Goal: Information Seeking & Learning: Learn about a topic

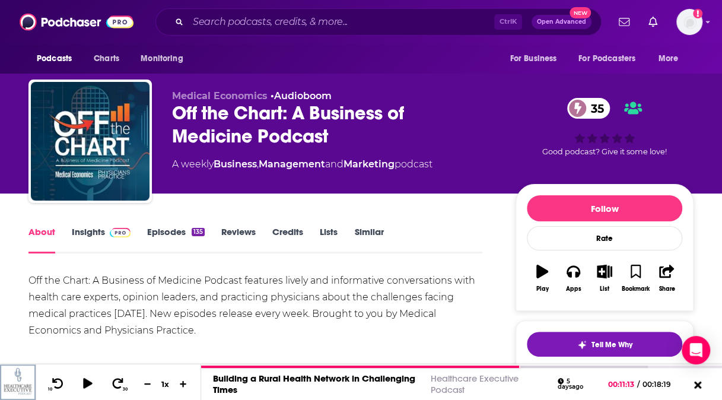
click at [362, 230] on link "Similar" at bounding box center [368, 239] width 29 height 27
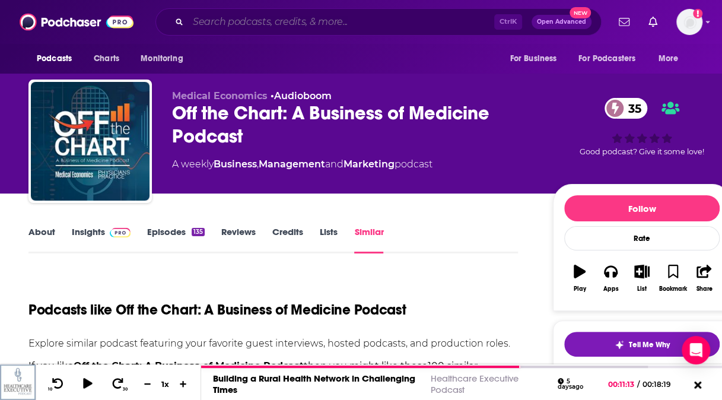
click at [351, 14] on input "Search podcasts, credits, & more..." at bounding box center [341, 21] width 306 height 19
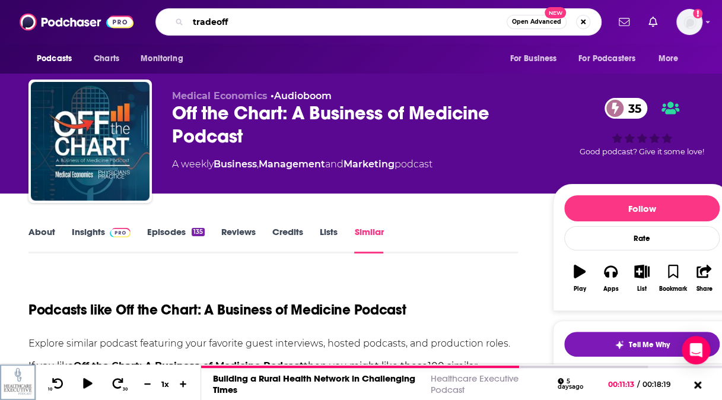
type input "tradeoffs"
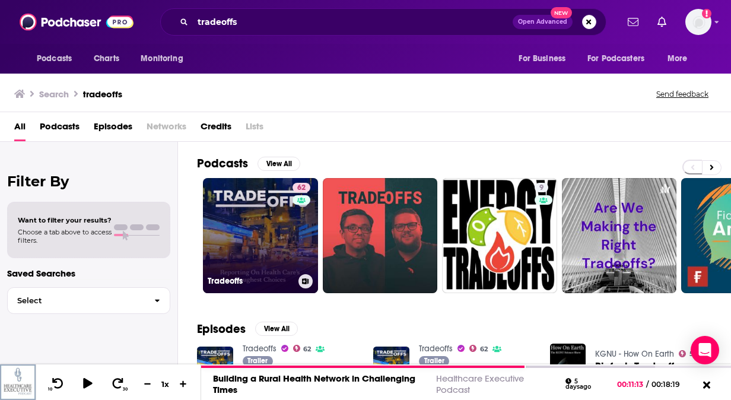
click at [275, 199] on link "62 Tradeoffs" at bounding box center [260, 235] width 115 height 115
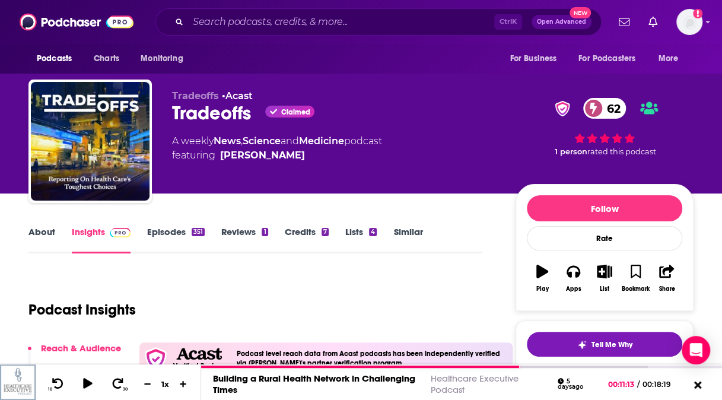
click at [403, 226] on link "Similar" at bounding box center [407, 239] width 29 height 27
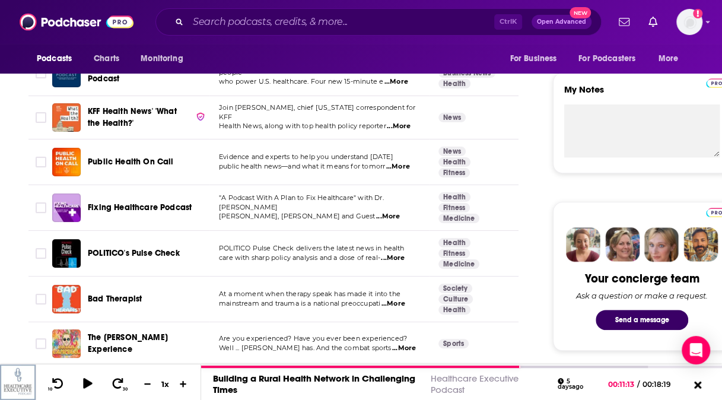
scroll to position [414, 0]
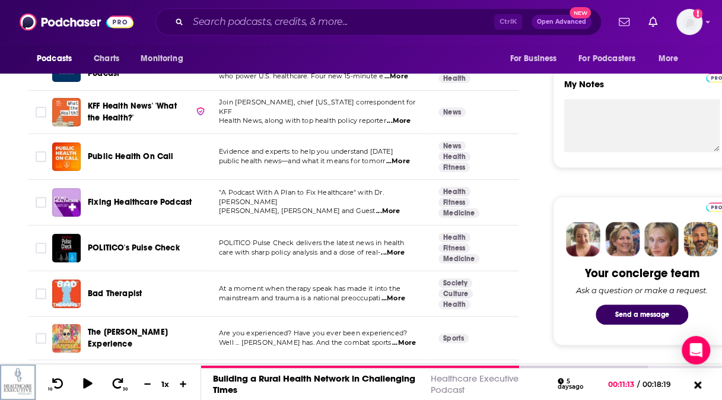
click at [399, 160] on span "...More" at bounding box center [398, 161] width 24 height 9
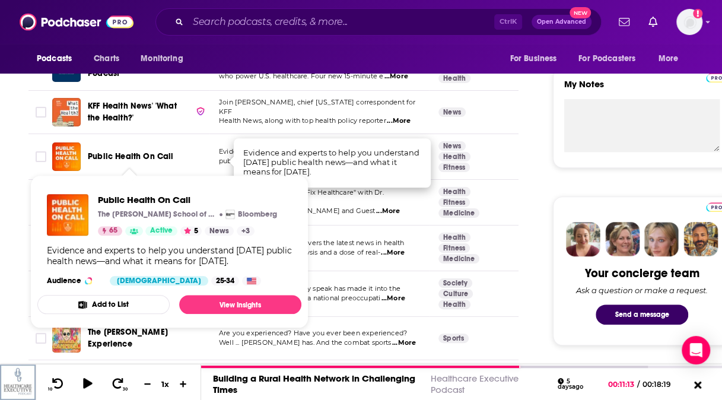
click at [142, 159] on span "Public Health On Call" at bounding box center [131, 156] width 86 height 10
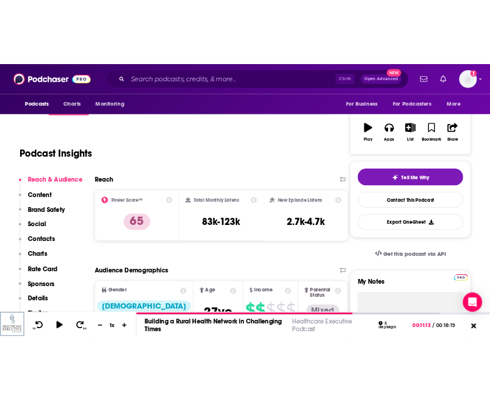
scroll to position [74, 0]
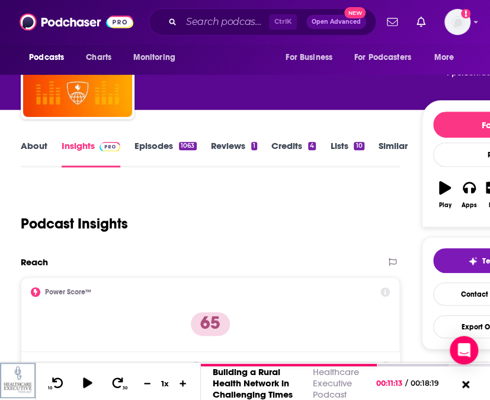
click at [150, 147] on link "Episodes 1063" at bounding box center [166, 153] width 62 height 27
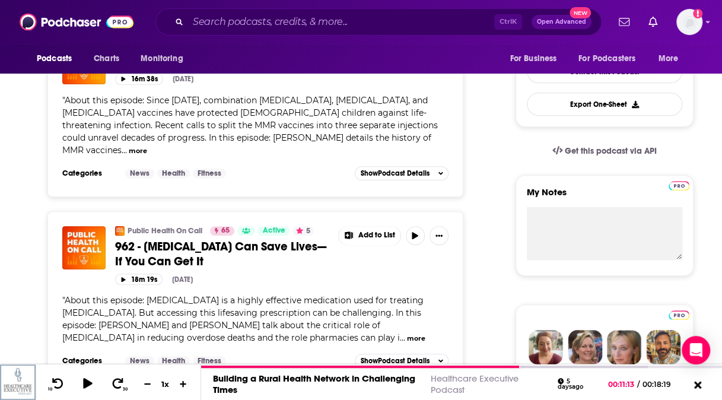
scroll to position [311, 0]
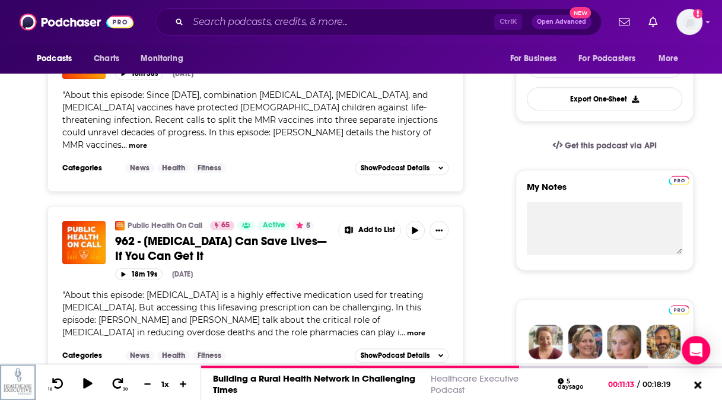
click at [147, 141] on button "more" at bounding box center [138, 146] width 18 height 10
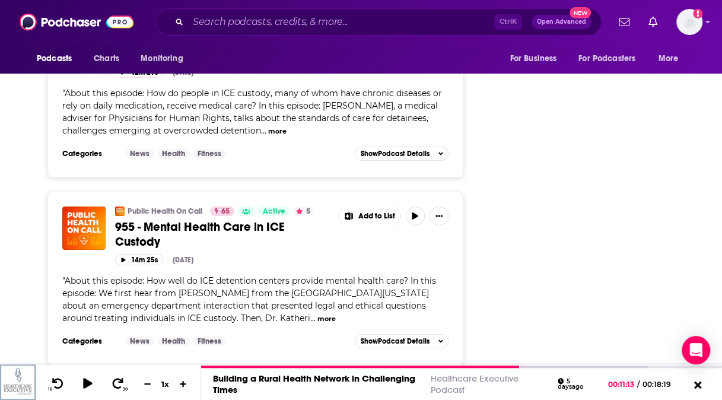
scroll to position [0, 0]
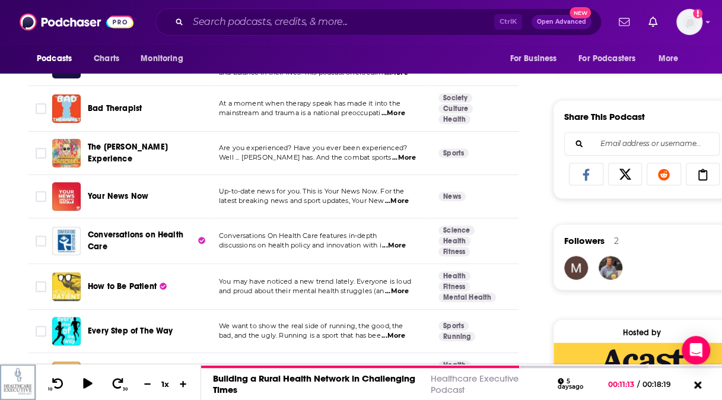
scroll to position [693, 0]
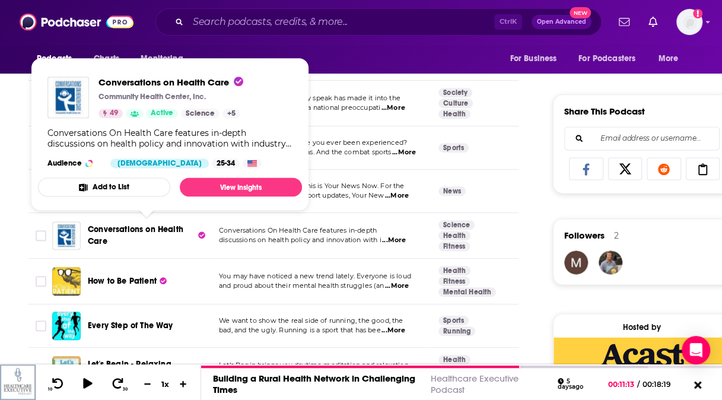
click at [132, 228] on span "Conversations on Health Care" at bounding box center [135, 235] width 95 height 22
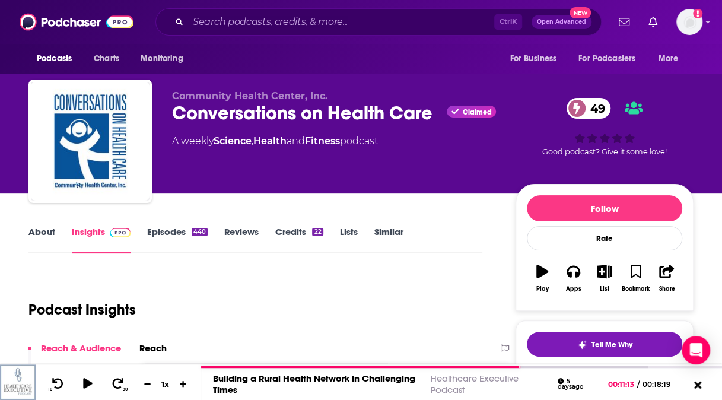
click at [168, 234] on link "Episodes 440" at bounding box center [177, 239] width 60 height 27
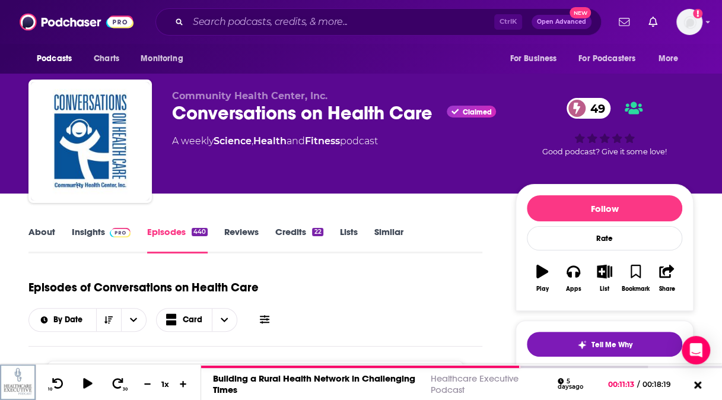
click at [41, 235] on link "About" at bounding box center [41, 239] width 27 height 27
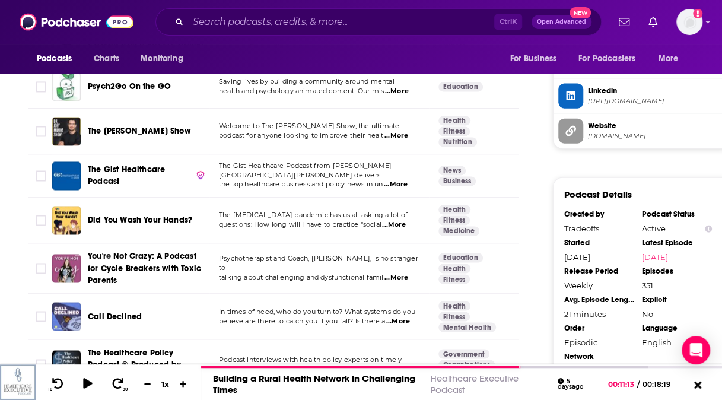
scroll to position [1263, 0]
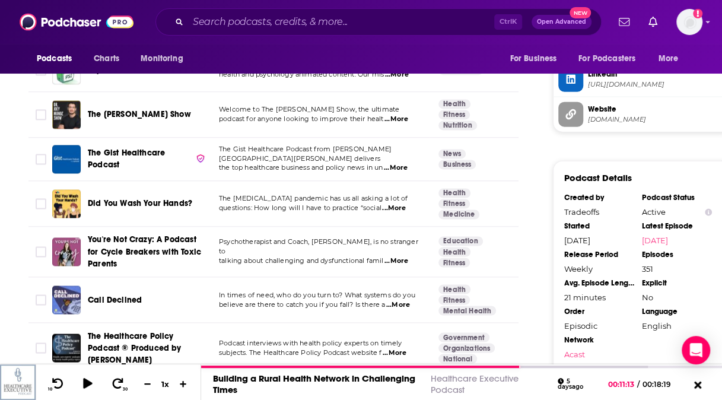
click at [399, 164] on span "...More" at bounding box center [396, 168] width 24 height 9
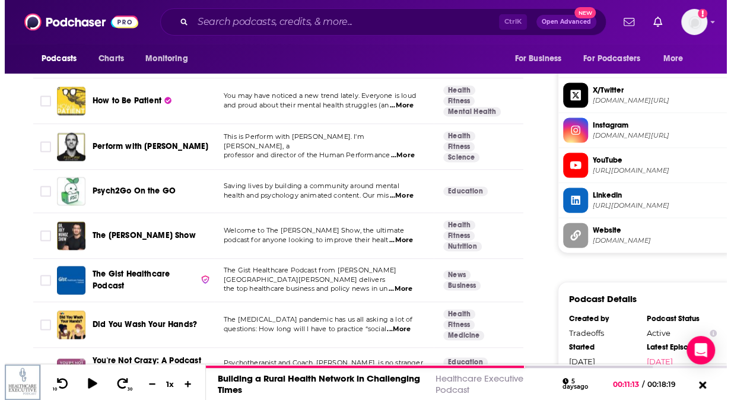
scroll to position [0, 0]
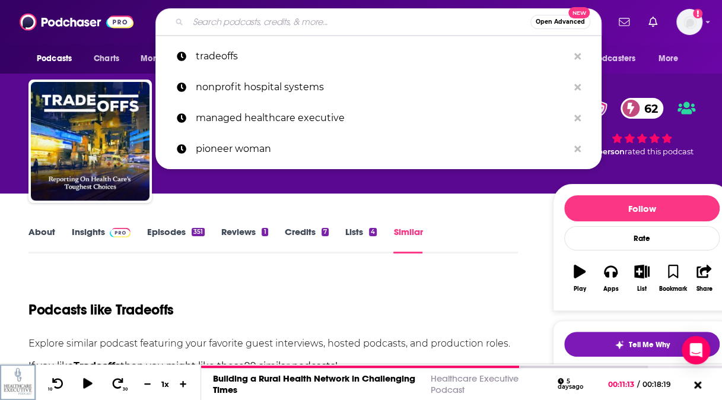
click at [306, 15] on input "Search podcasts, credits, & more..." at bounding box center [359, 21] width 342 height 19
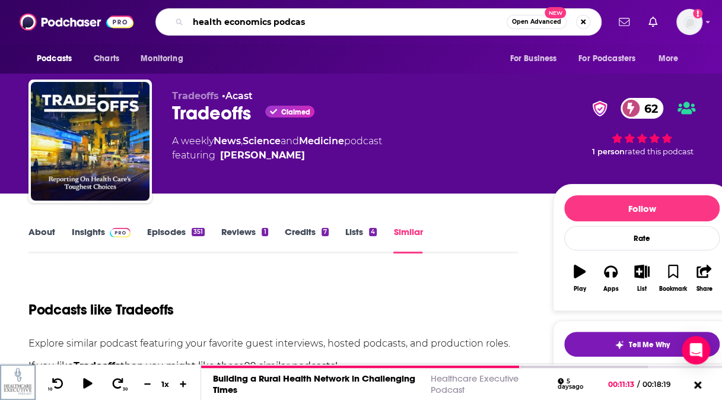
type input "health economics podcast"
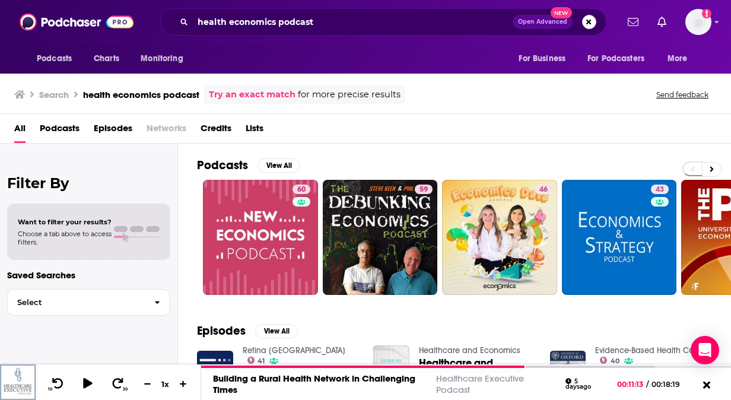
click at [649, 135] on div "All Podcasts Episodes Networks Credits Lists" at bounding box center [367, 131] width 707 height 24
click at [286, 165] on button "View All" at bounding box center [278, 165] width 43 height 14
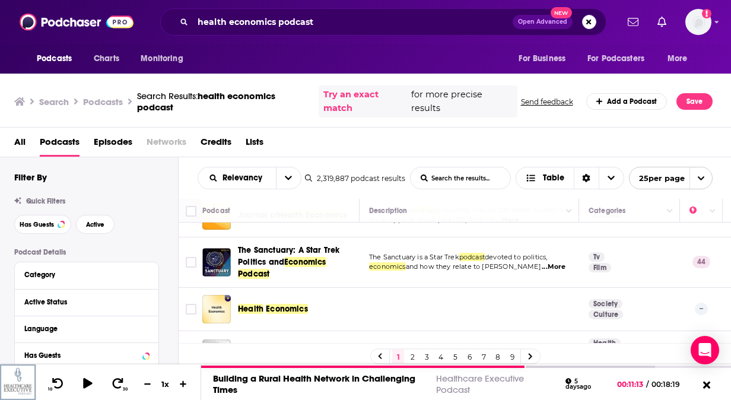
scroll to position [439, 0]
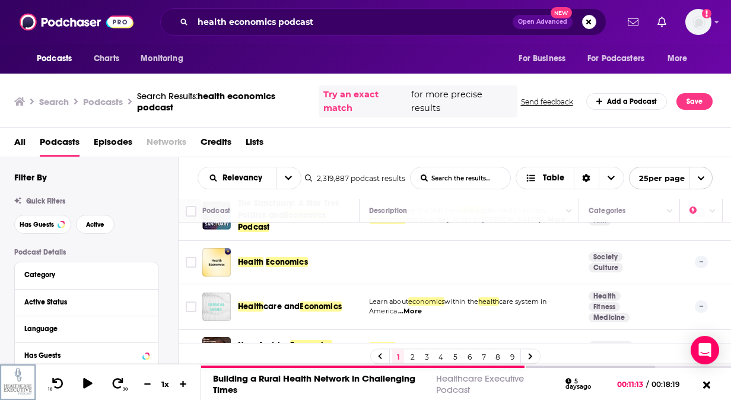
click at [407, 307] on span "...More" at bounding box center [410, 311] width 24 height 9
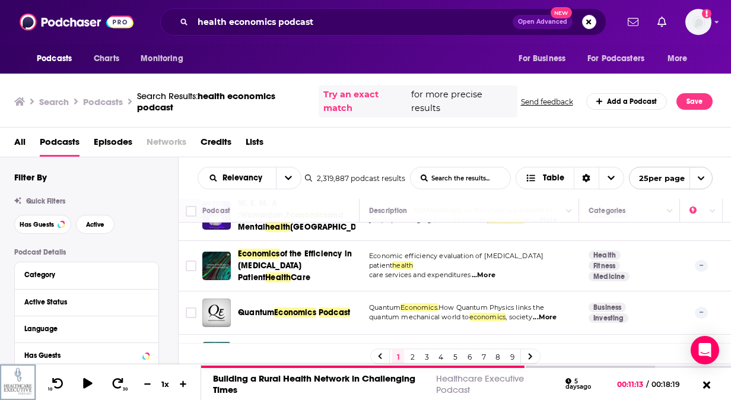
scroll to position [974, 0]
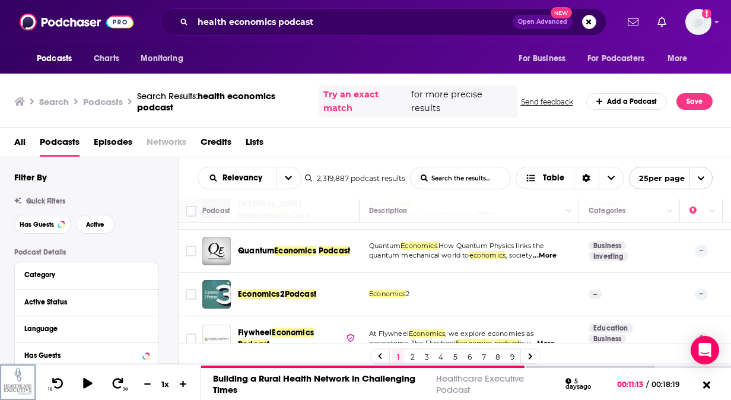
click at [412, 356] on link "2" at bounding box center [412, 356] width 12 height 14
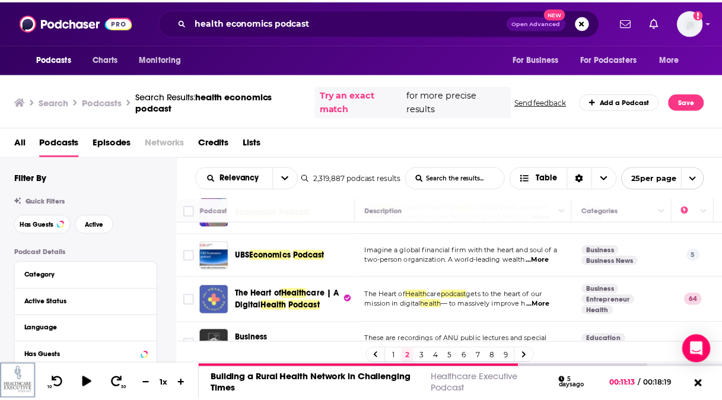
scroll to position [916, 0]
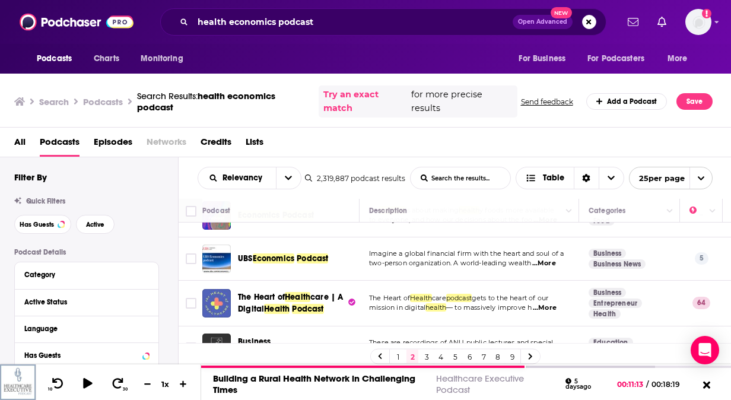
click at [551, 303] on span "...More" at bounding box center [544, 307] width 24 height 9
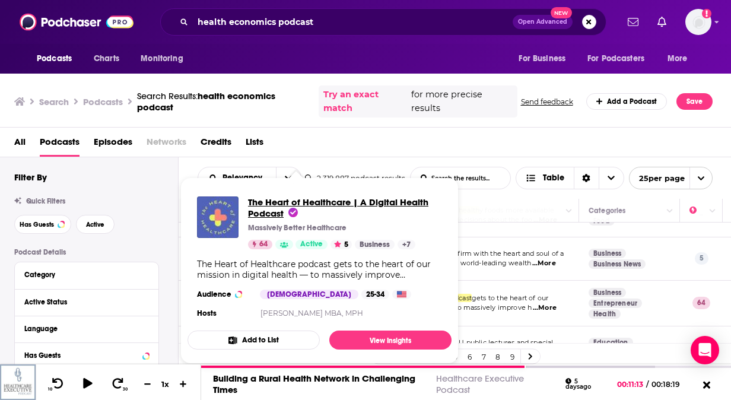
click at [299, 202] on span "The Heart of Healthcare | A Digital Health Podcast" at bounding box center [338, 207] width 180 height 23
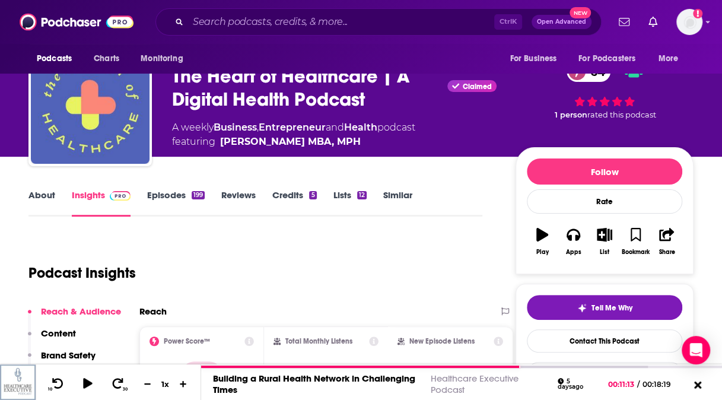
scroll to position [25, 0]
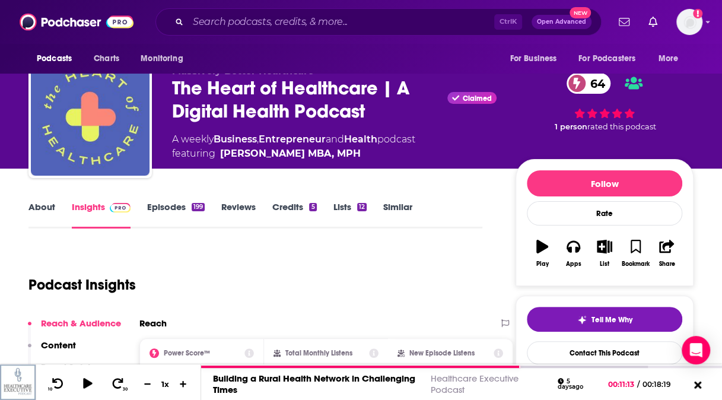
click at [40, 213] on link "About" at bounding box center [41, 214] width 27 height 27
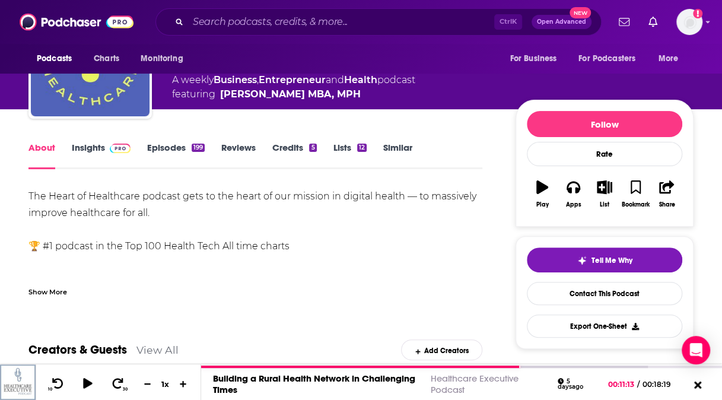
scroll to position [33, 0]
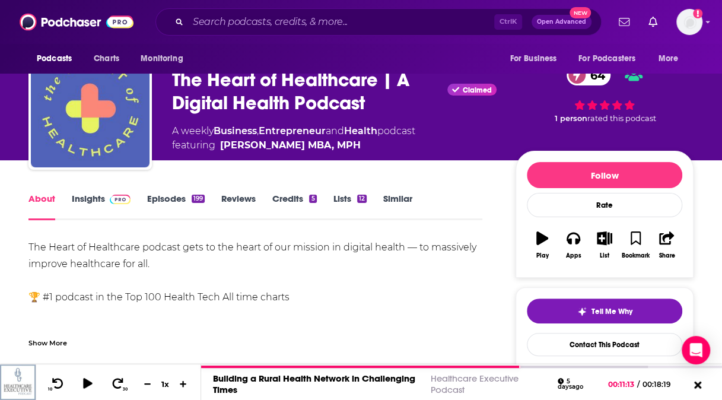
click at [164, 203] on link "Episodes 199" at bounding box center [176, 206] width 58 height 27
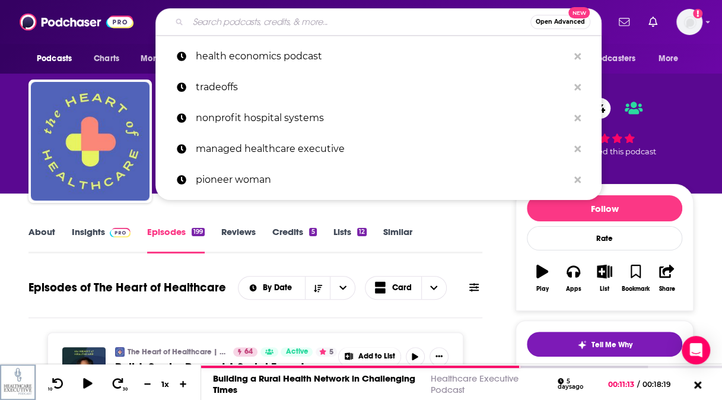
click at [350, 15] on input "Search podcasts, credits, & more..." at bounding box center [359, 21] width 342 height 19
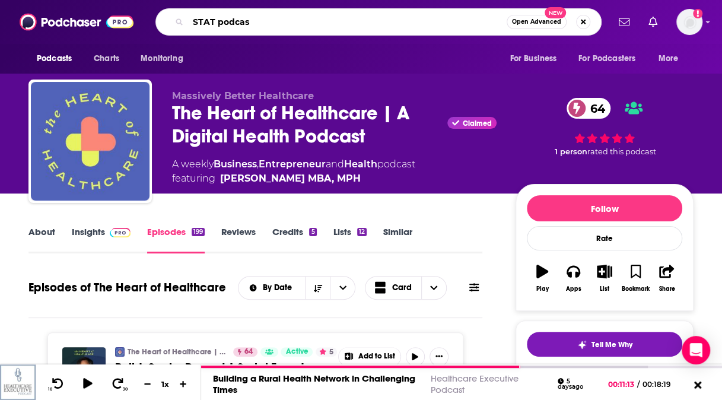
type input "STAT podcast"
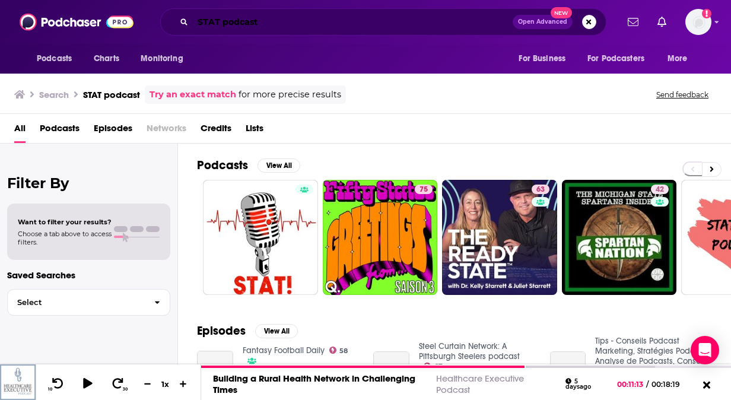
click at [222, 24] on input "STAT podcast" at bounding box center [353, 21] width 320 height 19
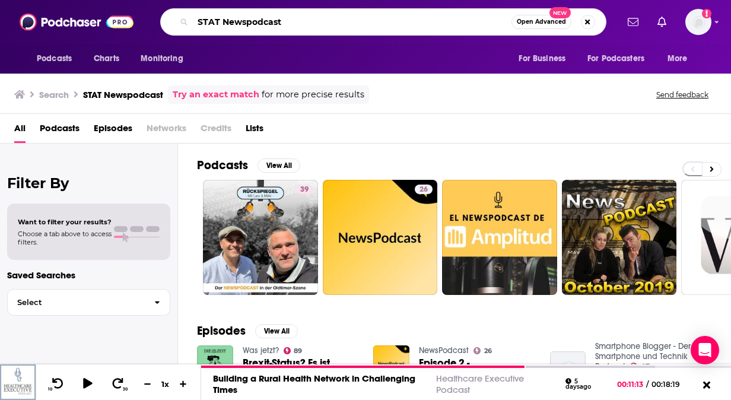
click at [244, 21] on input "STAT Newspodcast" at bounding box center [352, 21] width 318 height 19
type input "STAT News podcast"
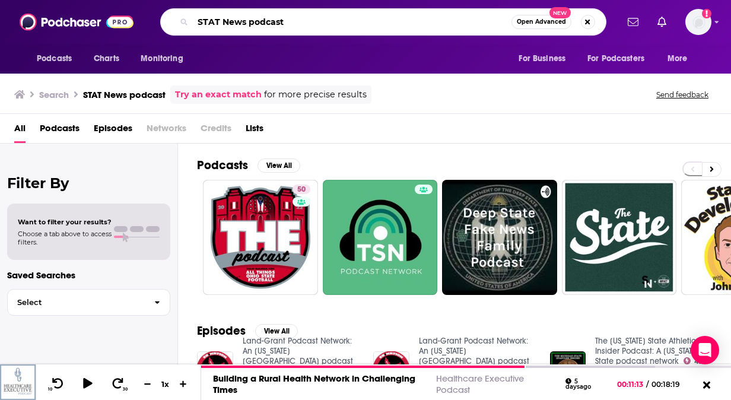
drag, startPoint x: 296, startPoint y: 22, endPoint x: 176, endPoint y: 18, distance: 120.4
click at [176, 18] on div "STAT News podcast Open Advanced New" at bounding box center [383, 21] width 446 height 27
click at [176, 18] on div "Ctrl K Open Advanced New" at bounding box center [383, 21] width 446 height 27
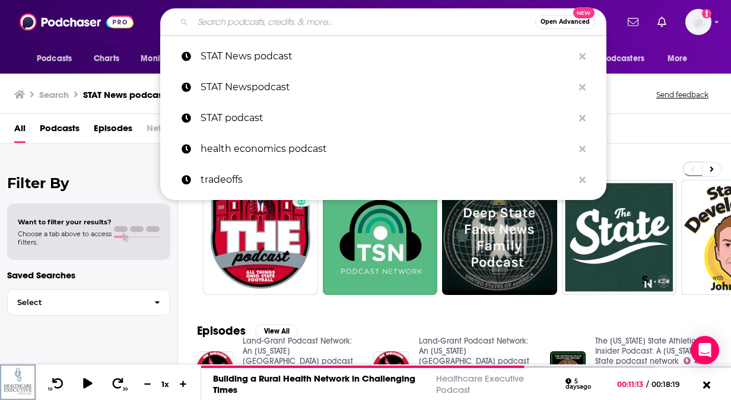
click at [213, 27] on input "Search podcasts, credits, & more..." at bounding box center [364, 21] width 342 height 19
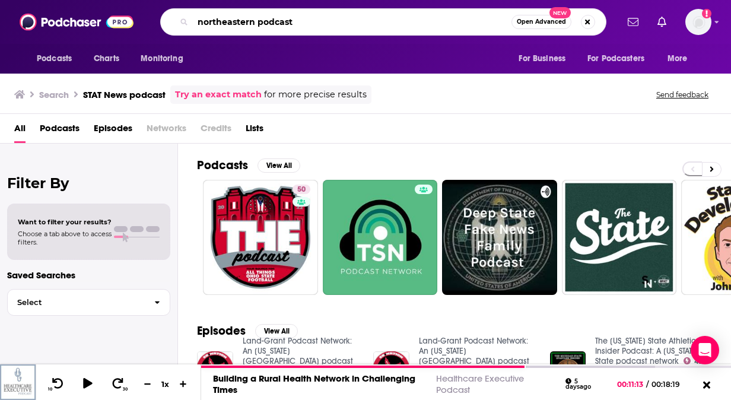
type input "northeastern podcast"
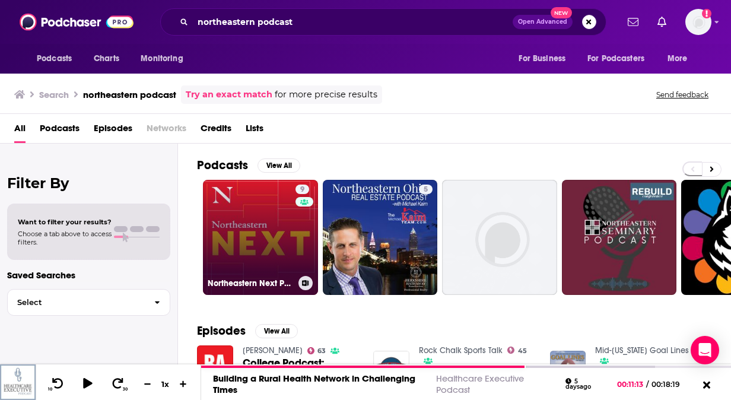
click at [261, 218] on link "9 Northeastern Next Podcast" at bounding box center [260, 237] width 115 height 115
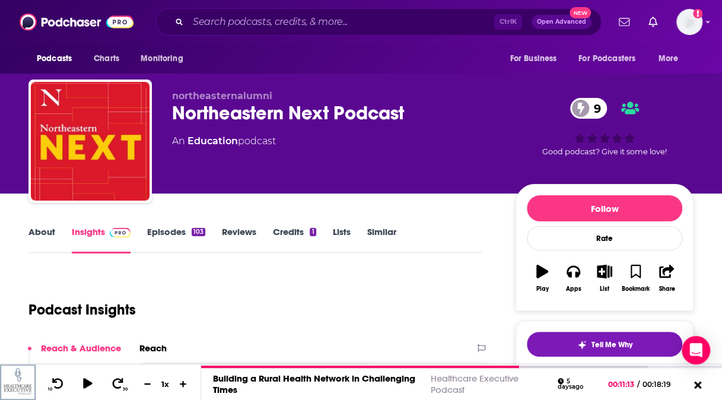
click at [43, 231] on link "About" at bounding box center [41, 239] width 27 height 27
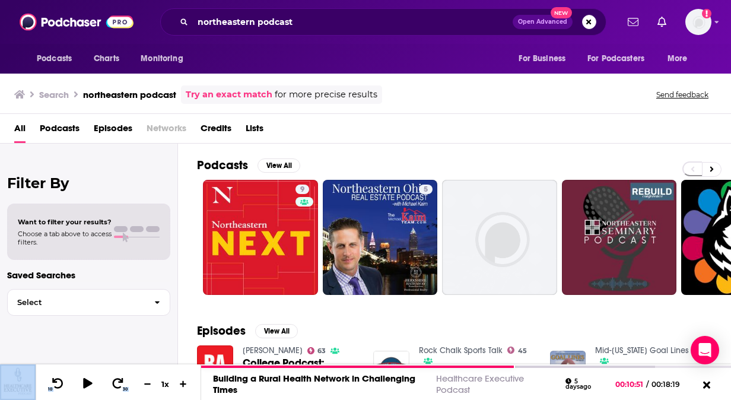
drag, startPoint x: 515, startPoint y: 365, endPoint x: 597, endPoint y: 353, distance: 82.7
click at [597, 353] on div "Podcasts Charts Monitoring northeastern podcast Open Advanced New For Business …" at bounding box center [365, 200] width 731 height 400
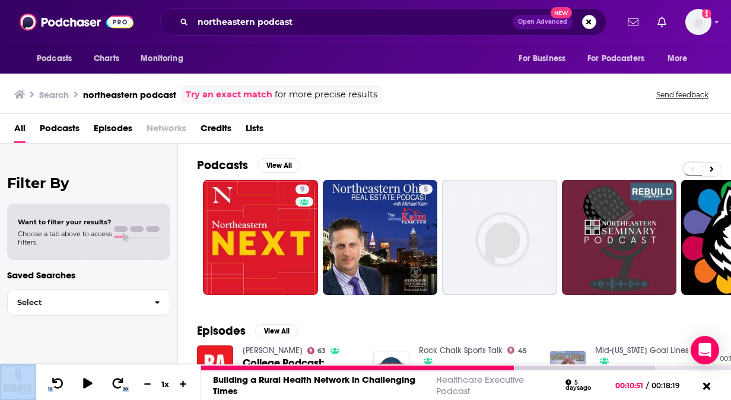
click at [707, 367] on div "00:17:31" at bounding box center [466, 367] width 530 height 5
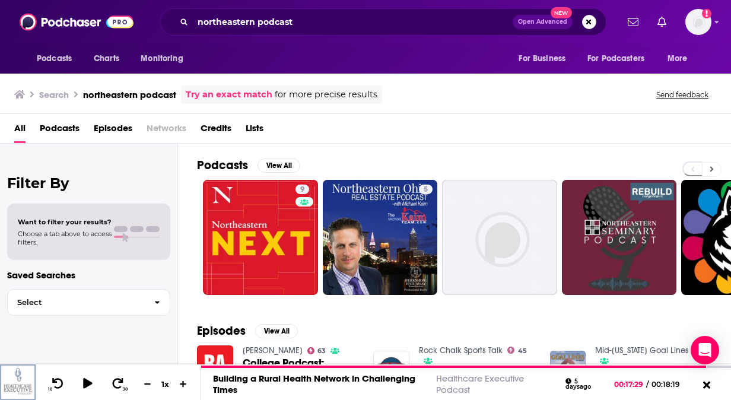
click at [710, 171] on icon at bounding box center [711, 169] width 4 height 8
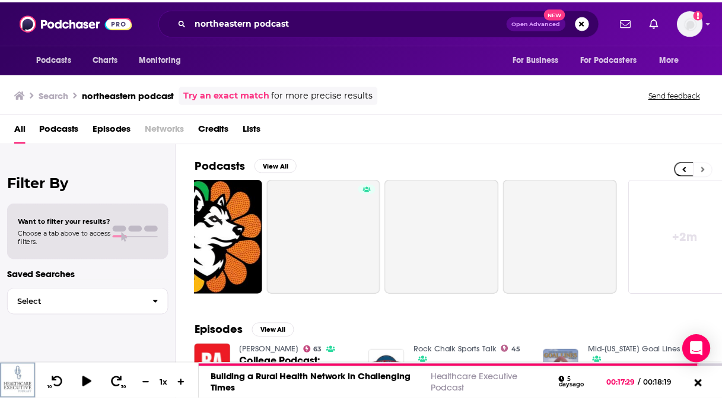
scroll to position [0, 533]
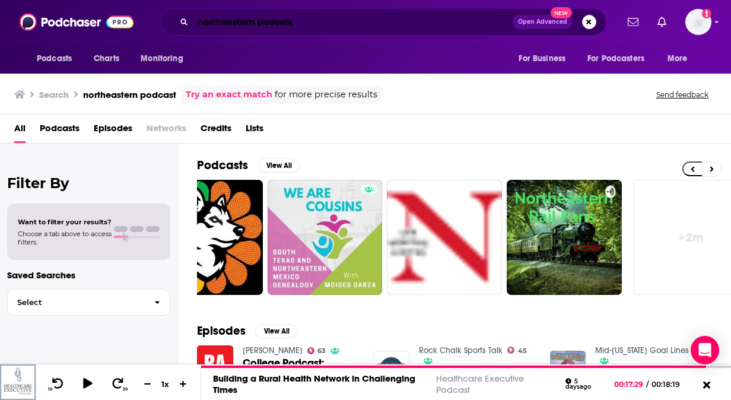
click at [256, 21] on input "northeastern podcast" at bounding box center [353, 21] width 320 height 19
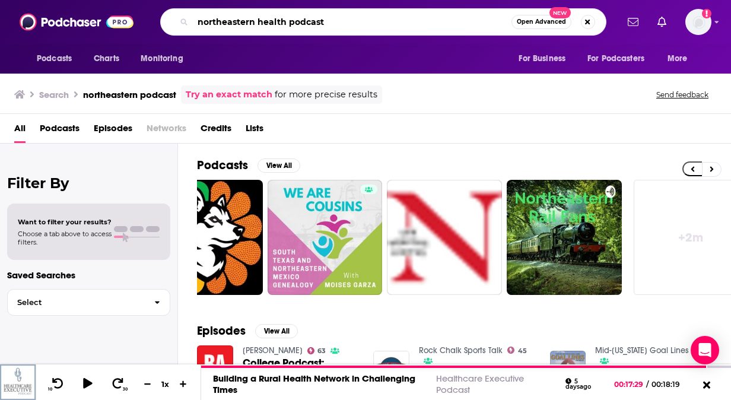
type input "northeastern health podcast"
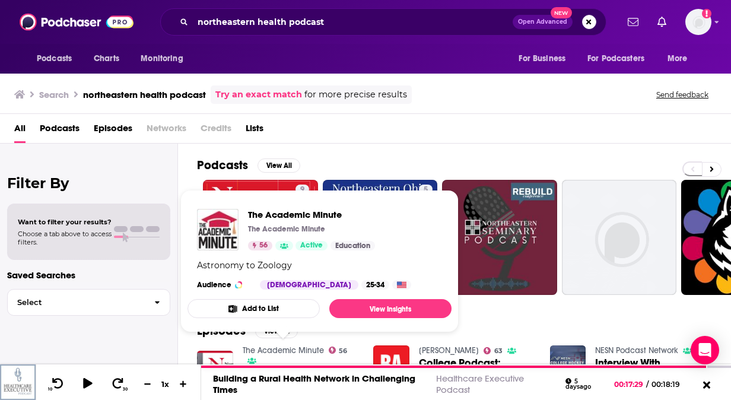
click at [282, 347] on link "The Academic Minute" at bounding box center [283, 350] width 81 height 10
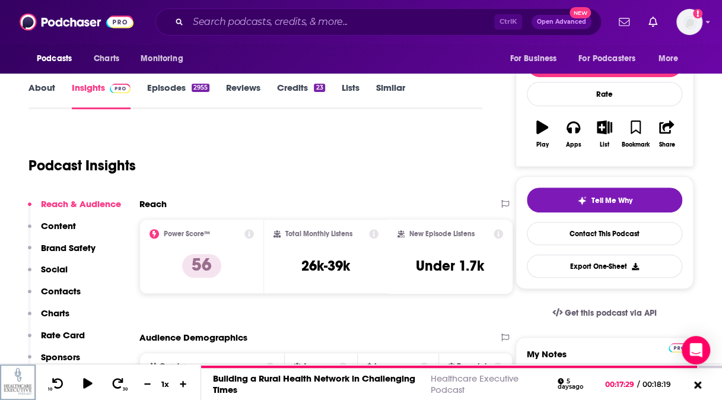
scroll to position [66, 0]
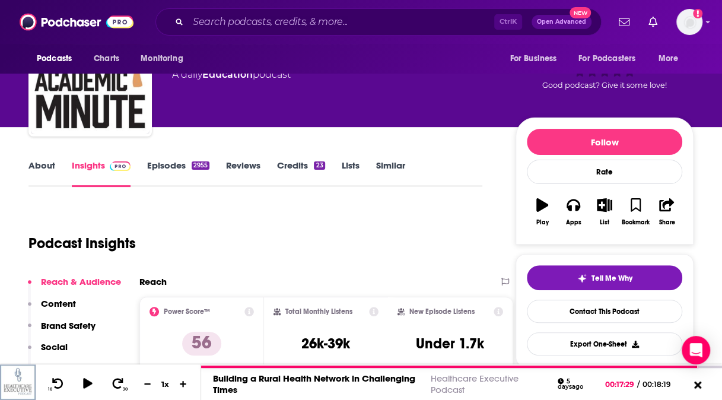
click at [43, 166] on link "About" at bounding box center [41, 173] width 27 height 27
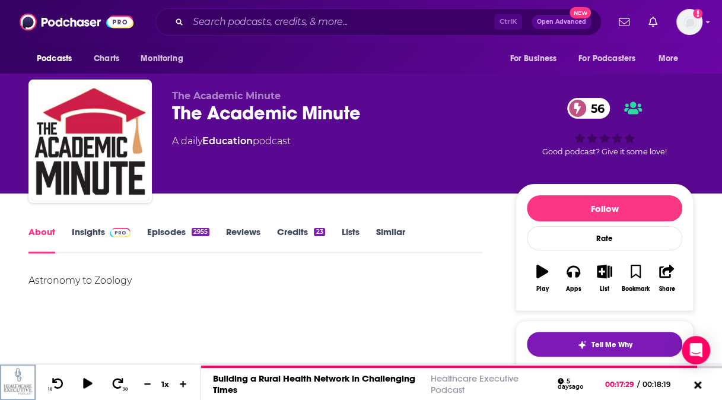
click at [174, 233] on link "Episodes 2955" at bounding box center [178, 239] width 62 height 27
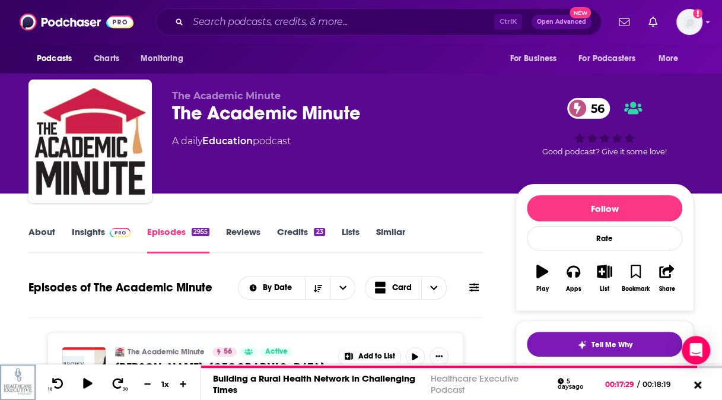
click at [402, 232] on link "Similar" at bounding box center [390, 239] width 29 height 27
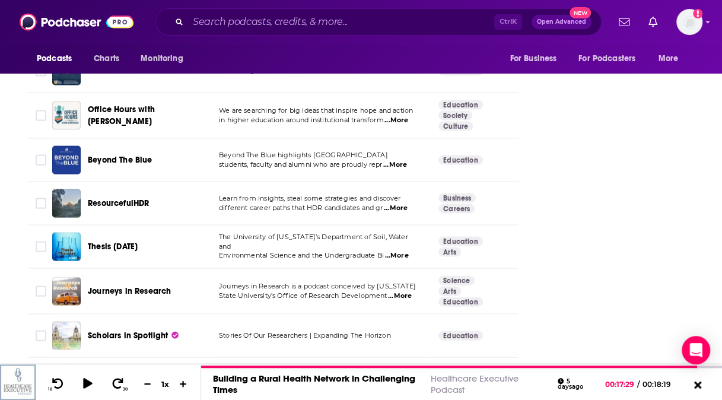
scroll to position [1661, 0]
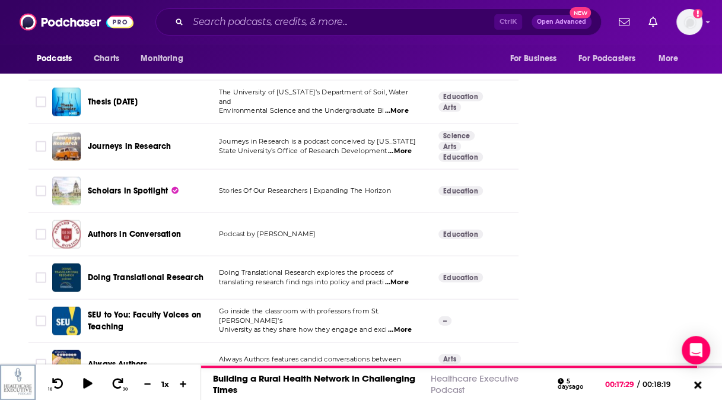
click at [404, 278] on span "...More" at bounding box center [396, 282] width 24 height 9
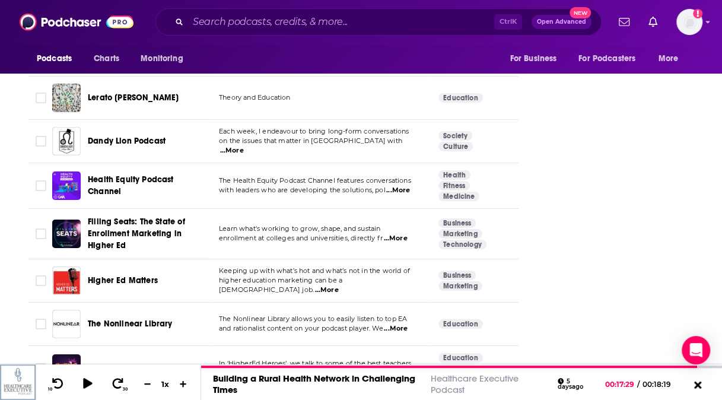
scroll to position [2281, 0]
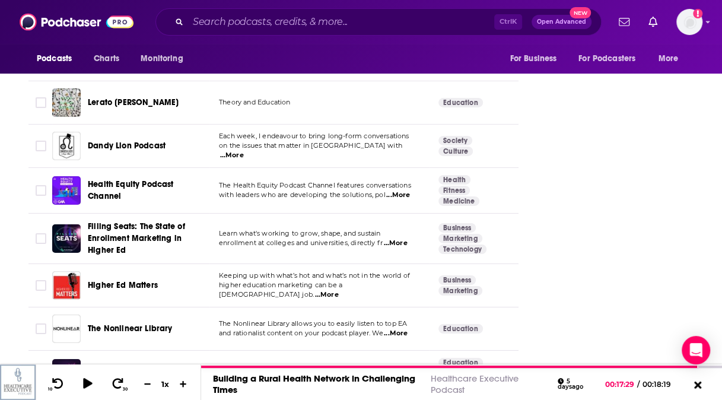
click at [396, 190] on span "...More" at bounding box center [398, 194] width 24 height 9
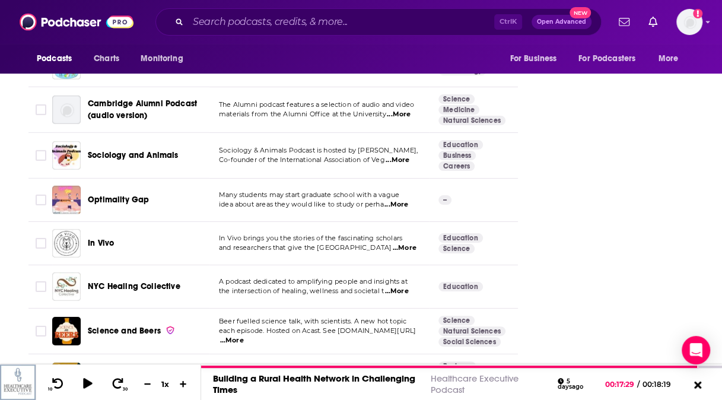
scroll to position [1686, 0]
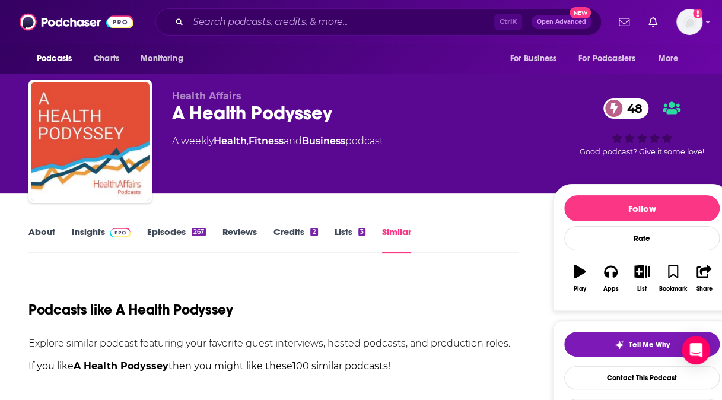
scroll to position [0, 8]
click at [228, 26] on input "Search podcasts, credits, & more..." at bounding box center [341, 21] width 306 height 19
